Goal: Navigation & Orientation: Find specific page/section

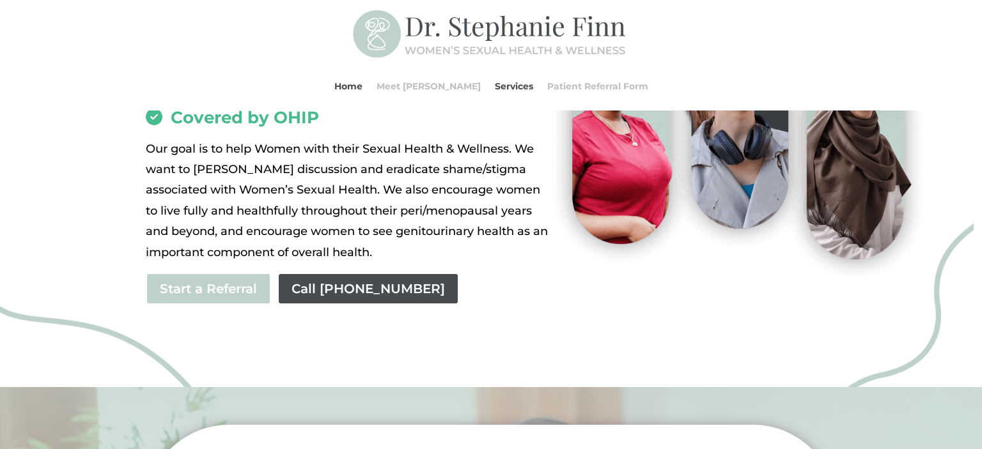
scroll to position [337, 0]
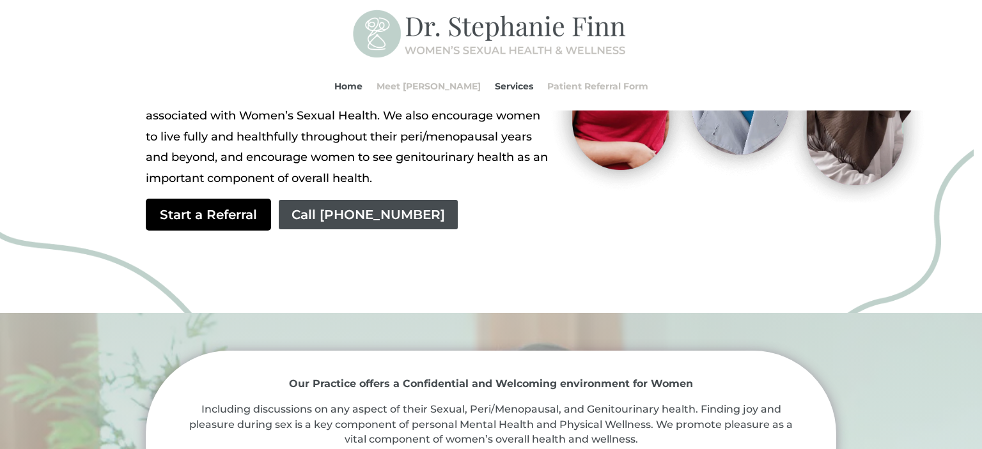
click at [229, 205] on link "Start a Referral" at bounding box center [208, 215] width 125 height 32
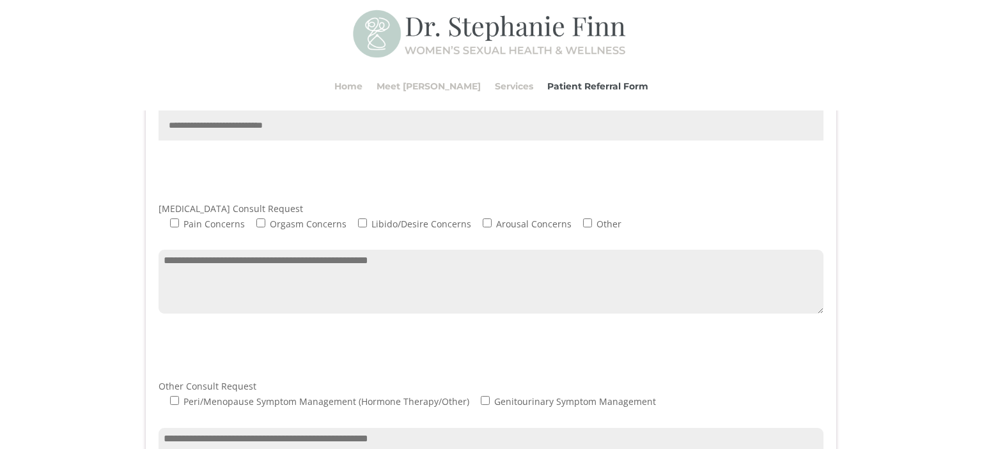
scroll to position [539, 0]
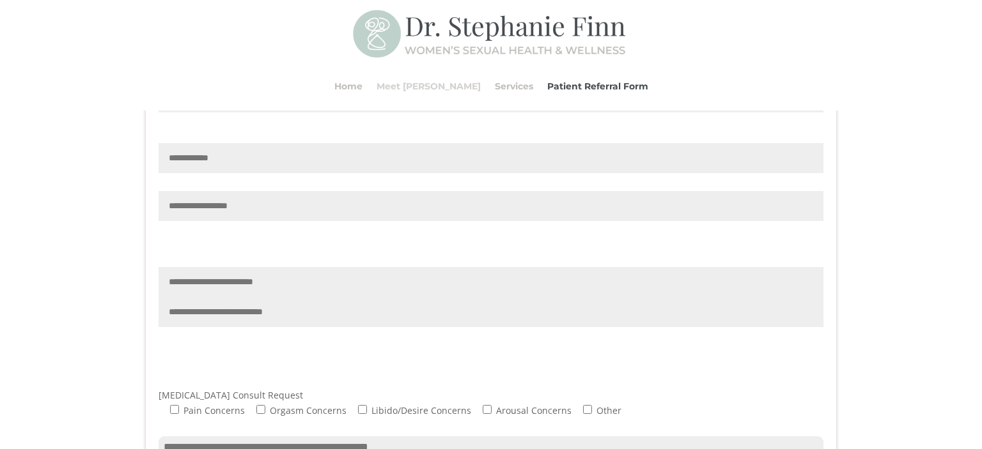
click at [433, 81] on link "Meet [PERSON_NAME]" at bounding box center [428, 86] width 104 height 49
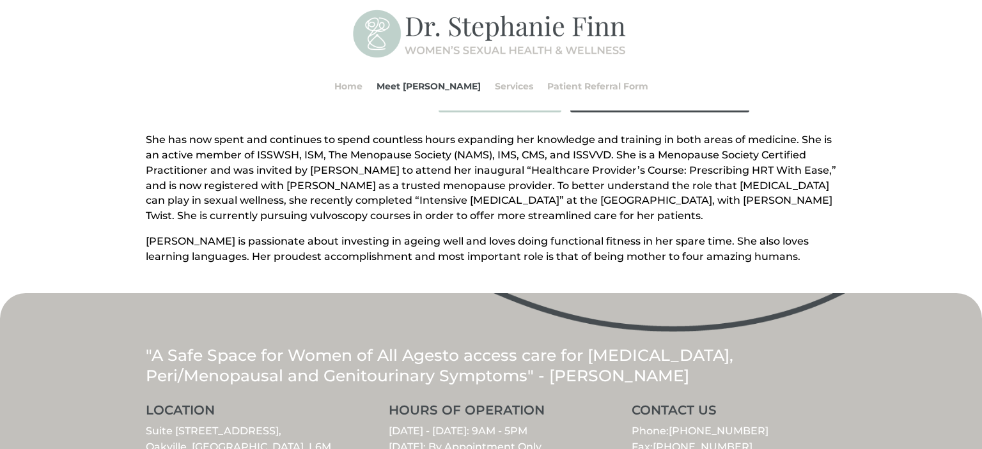
scroll to position [421, 0]
